Goal: Obtain resource: Download file/media

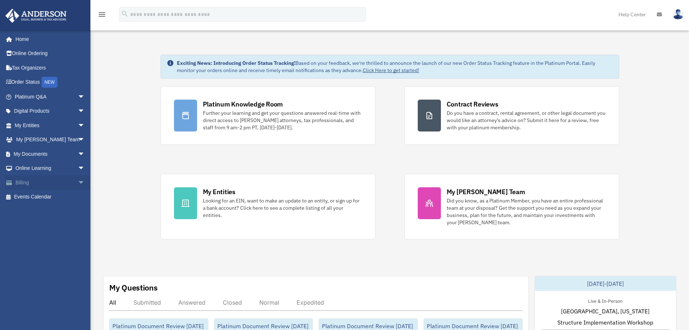
click at [30, 183] on link "Billing arrow_drop_down" at bounding box center [50, 182] width 91 height 14
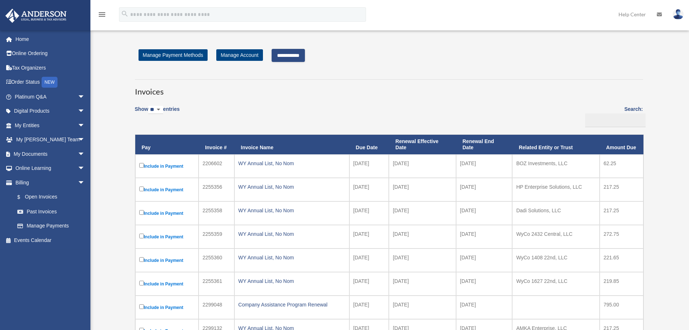
click at [304, 55] on input "**********" at bounding box center [288, 55] width 33 height 13
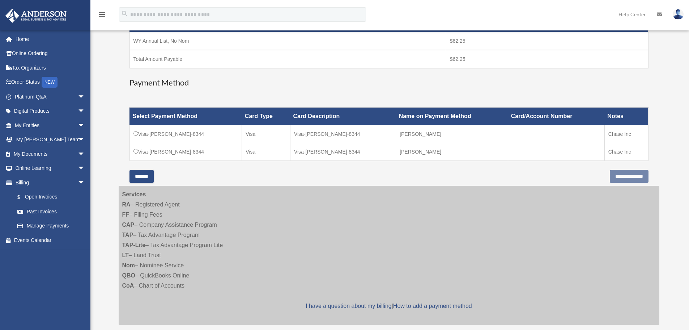
scroll to position [145, 0]
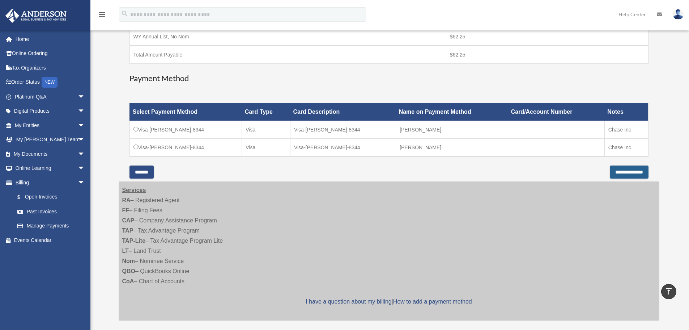
click at [620, 171] on input "**********" at bounding box center [629, 171] width 39 height 13
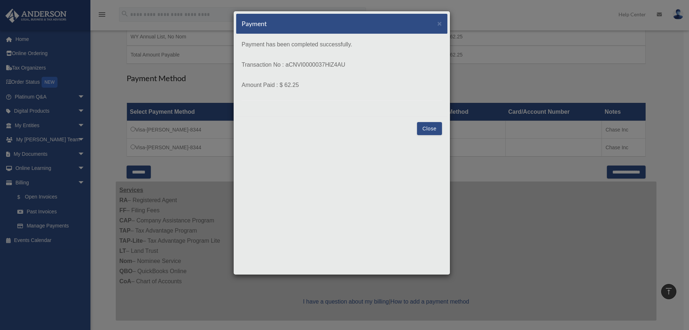
click at [432, 130] on button "Close" at bounding box center [429, 128] width 25 height 13
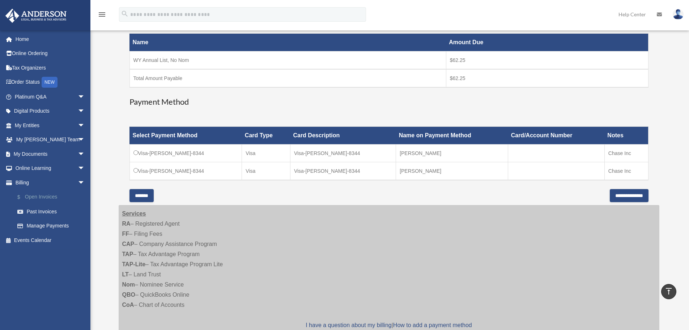
scroll to position [109, 0]
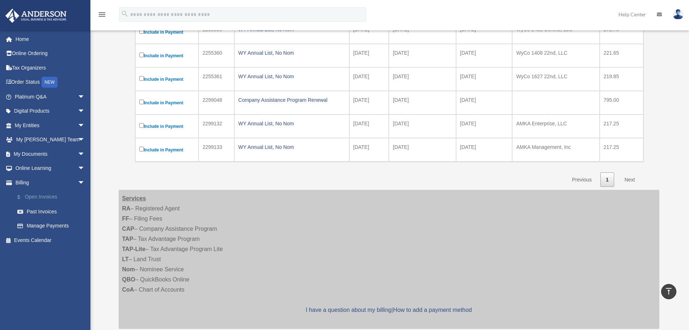
scroll to position [145, 0]
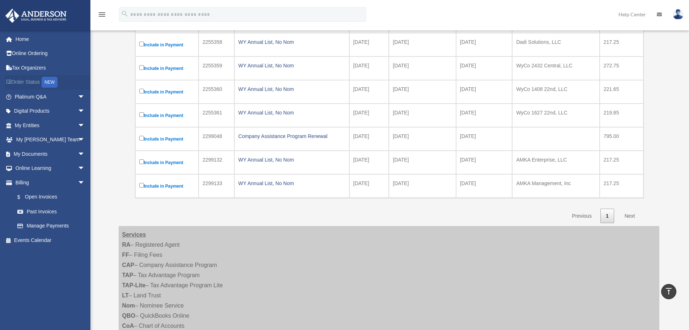
click at [33, 82] on link "Order Status NEW" at bounding box center [50, 82] width 91 height 15
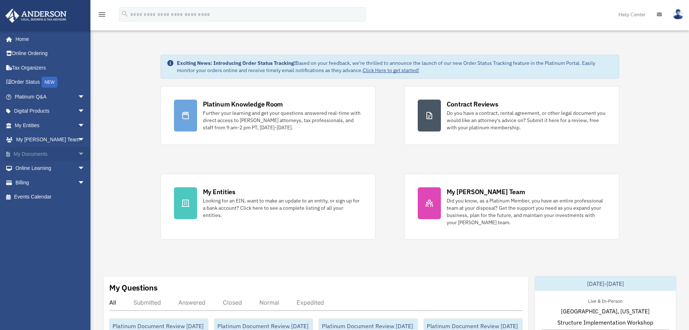
click at [43, 153] on link "My Documents arrow_drop_down" at bounding box center [50, 154] width 91 height 14
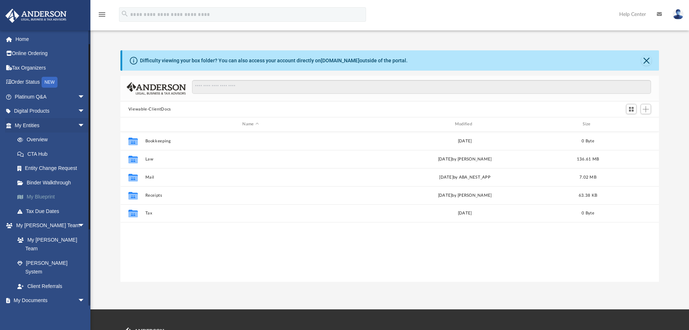
scroll to position [36, 0]
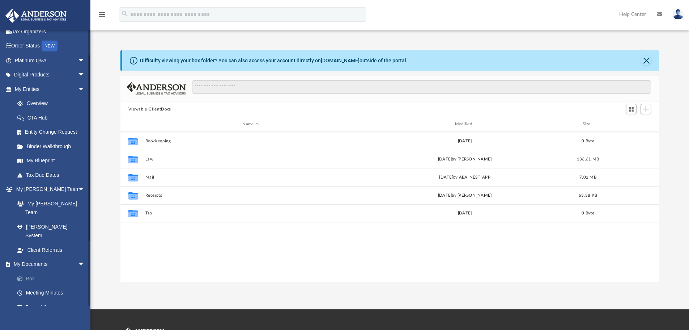
click at [30, 271] on link "Box" at bounding box center [53, 278] width 86 height 14
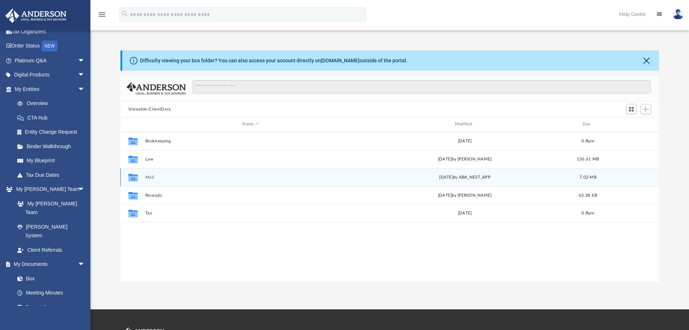
click at [152, 176] on button "Mail" at bounding box center [250, 177] width 211 height 5
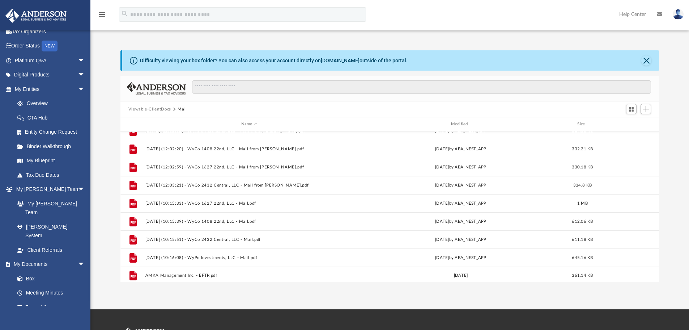
scroll to position [85, 0]
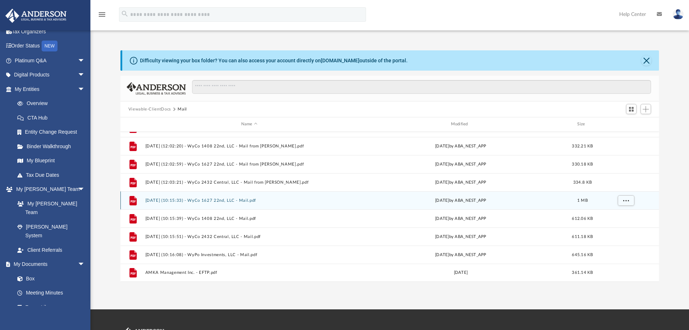
click at [185, 200] on button "2025.09.23 (10:15:33) - WyCo 1627 22nd, LLC - Mail.pdf" at bounding box center [249, 200] width 208 height 5
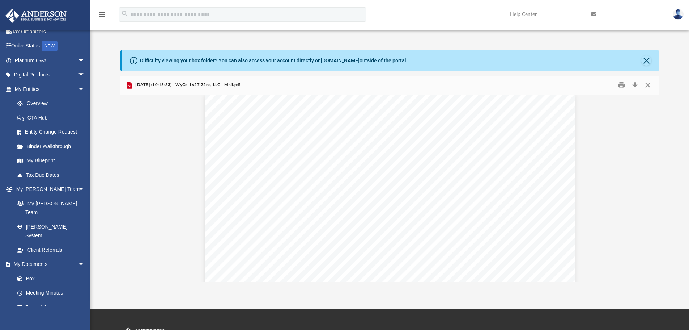
scroll to position [0, 0]
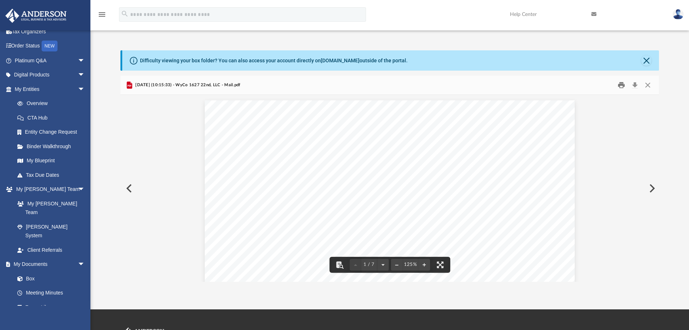
click at [620, 87] on button "Print" at bounding box center [621, 85] width 14 height 11
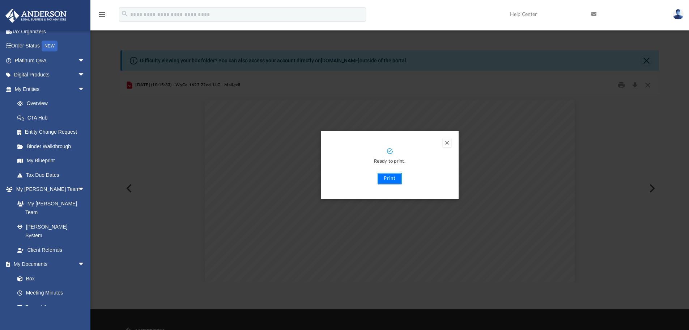
click at [394, 179] on button "Print" at bounding box center [390, 179] width 24 height 12
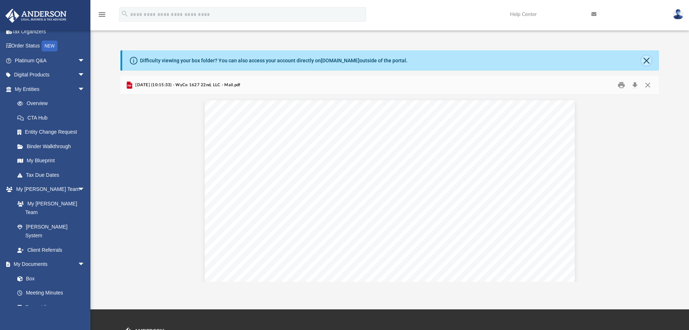
click at [649, 60] on button "Close" at bounding box center [646, 60] width 10 height 10
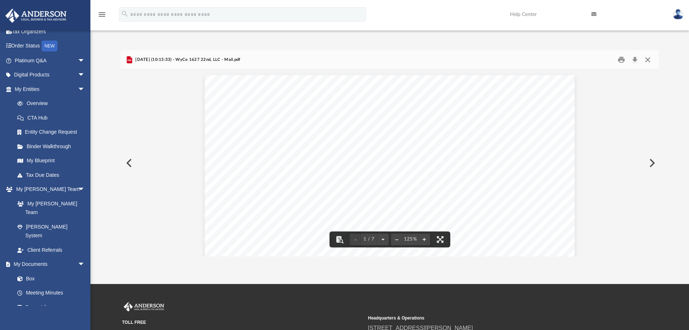
click at [649, 60] on button "Close" at bounding box center [647, 59] width 13 height 11
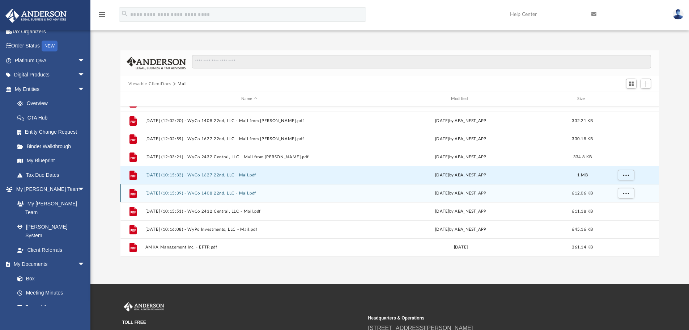
scroll to position [49, 0]
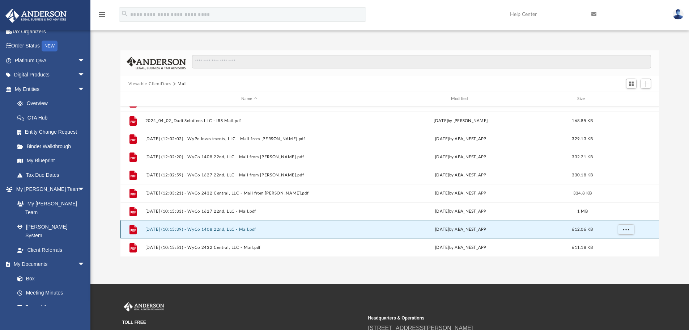
click at [217, 230] on button "2025.09.23 (10:15:39) - WyCo 1408 22nd, LLC - Mail.pdf" at bounding box center [249, 229] width 208 height 5
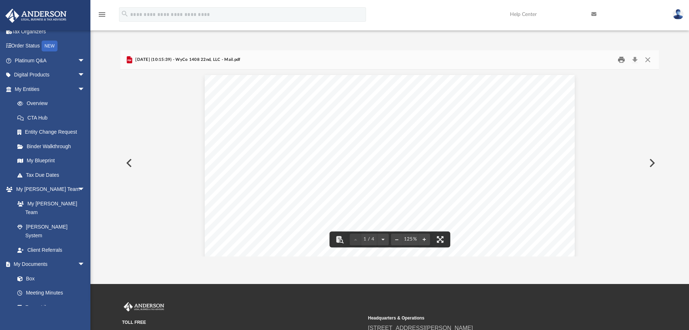
click at [618, 59] on button "Print" at bounding box center [621, 59] width 14 height 11
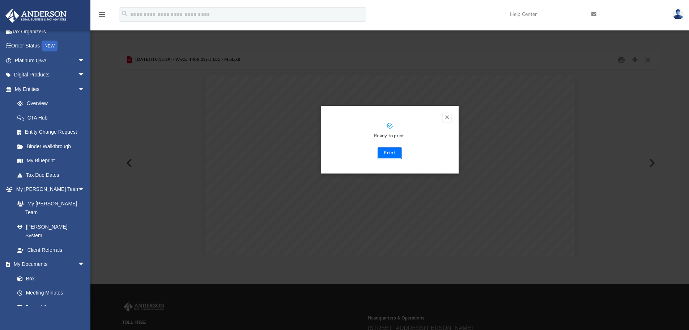
click at [387, 152] on button "Print" at bounding box center [390, 153] width 24 height 12
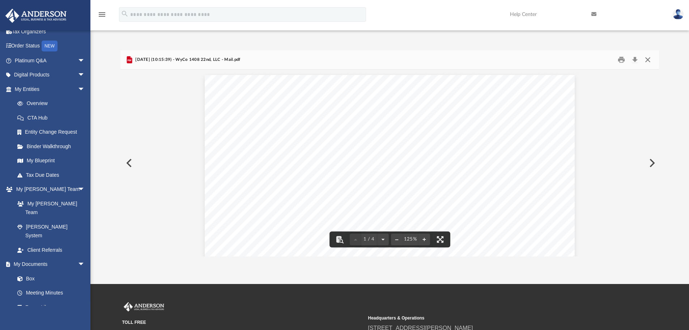
click at [648, 58] on button "Close" at bounding box center [647, 59] width 13 height 11
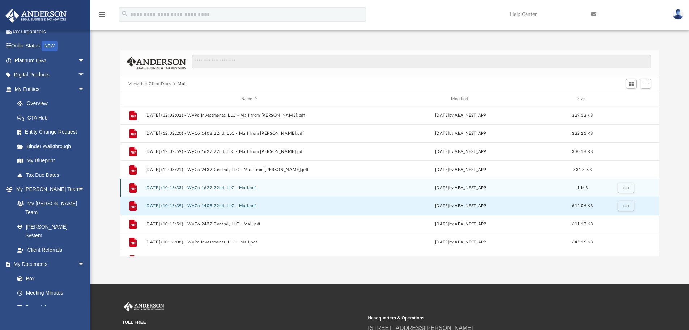
scroll to position [85, 0]
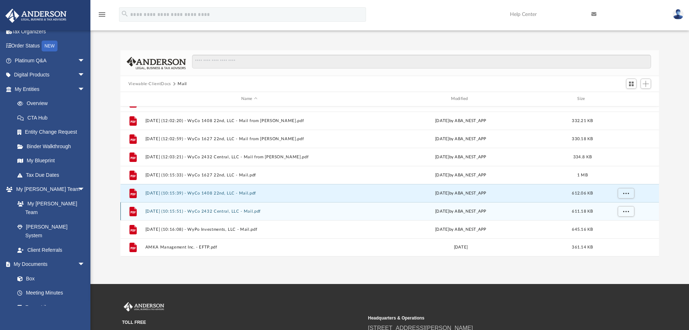
click at [212, 212] on button "2025.09.23 (10:15:51) - WyCo 2432 Central, LLC - Mail.pdf" at bounding box center [249, 211] width 208 height 5
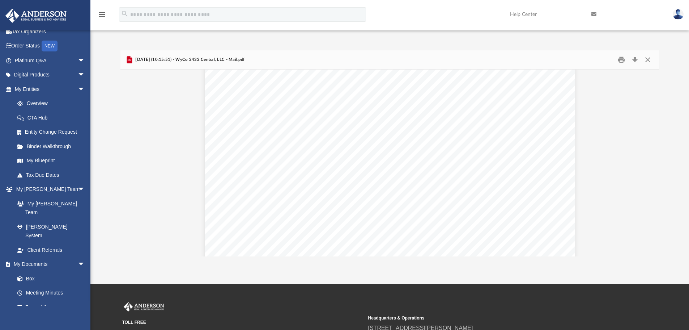
scroll to position [0, 0]
click at [620, 59] on button "Print" at bounding box center [621, 59] width 14 height 11
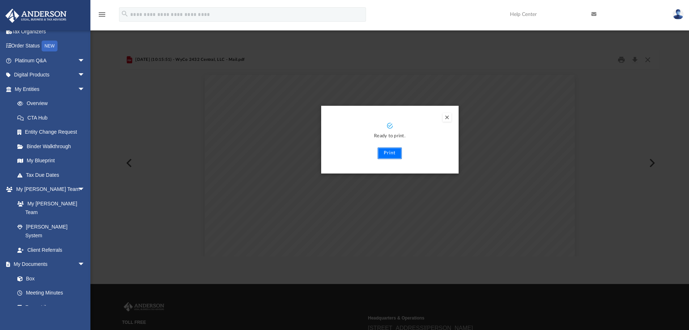
click at [386, 153] on button "Print" at bounding box center [390, 153] width 24 height 12
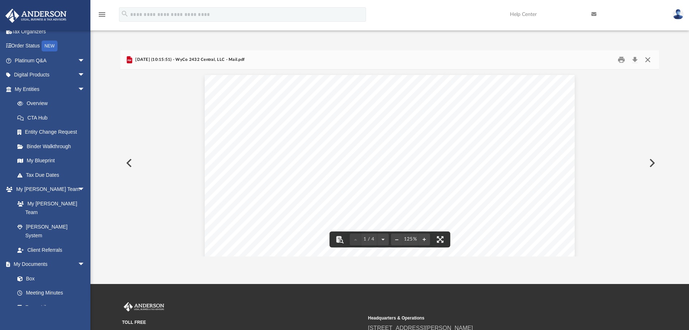
click at [649, 59] on button "Close" at bounding box center [647, 59] width 13 height 11
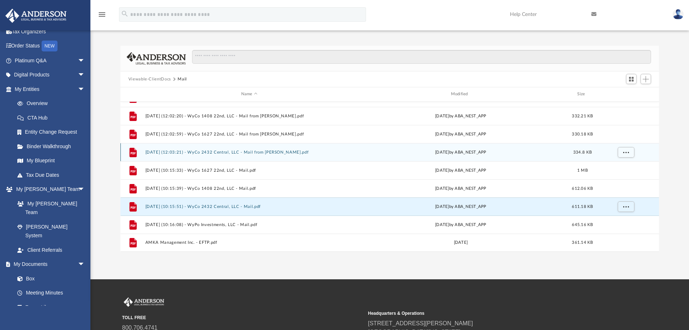
scroll to position [36, 0]
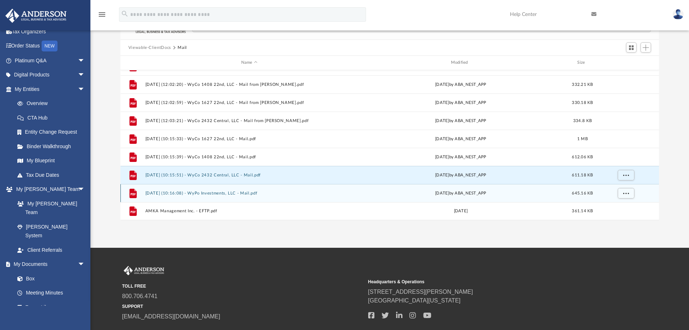
click at [230, 191] on button "2025.09.23 (10:16:08) - WyPo Investments, LLC - Mail.pdf" at bounding box center [249, 193] width 208 height 5
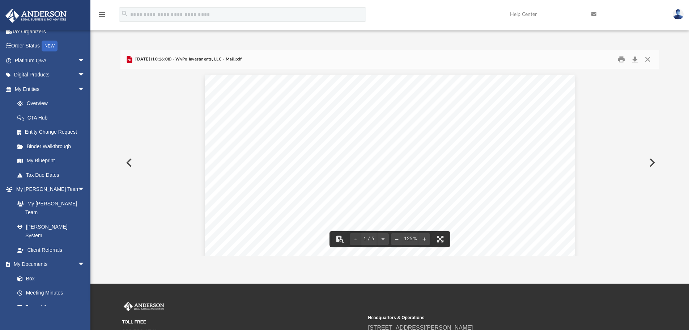
scroll to position [0, 0]
click at [622, 57] on button "Print" at bounding box center [621, 59] width 14 height 11
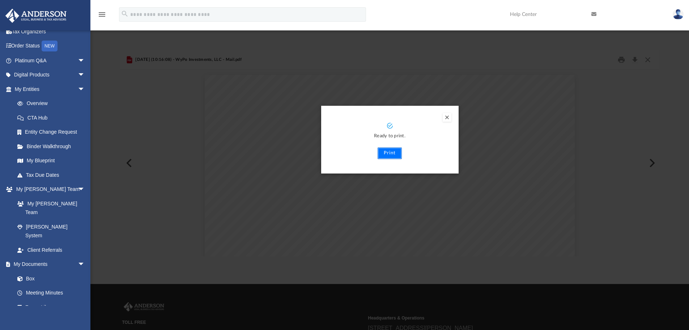
click at [394, 152] on button "Print" at bounding box center [390, 153] width 24 height 12
